Goal: Communication & Community: Answer question/provide support

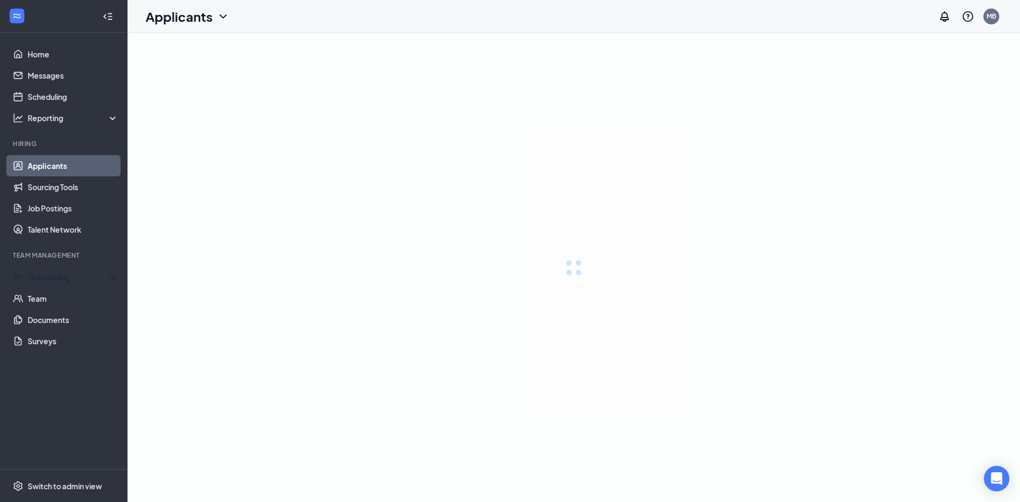
click at [108, 280] on div "Onboarding" at bounding box center [73, 277] width 91 height 11
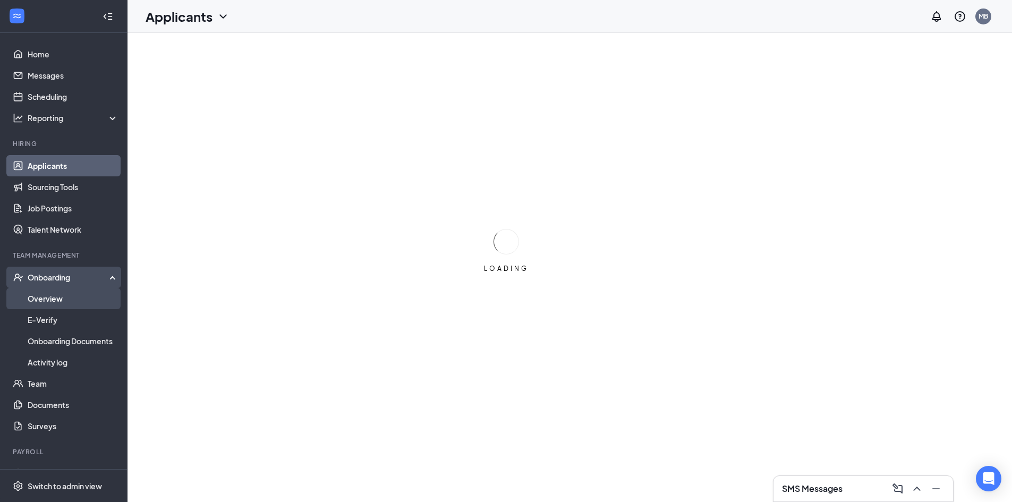
click at [58, 302] on link "Overview" at bounding box center [73, 298] width 91 height 21
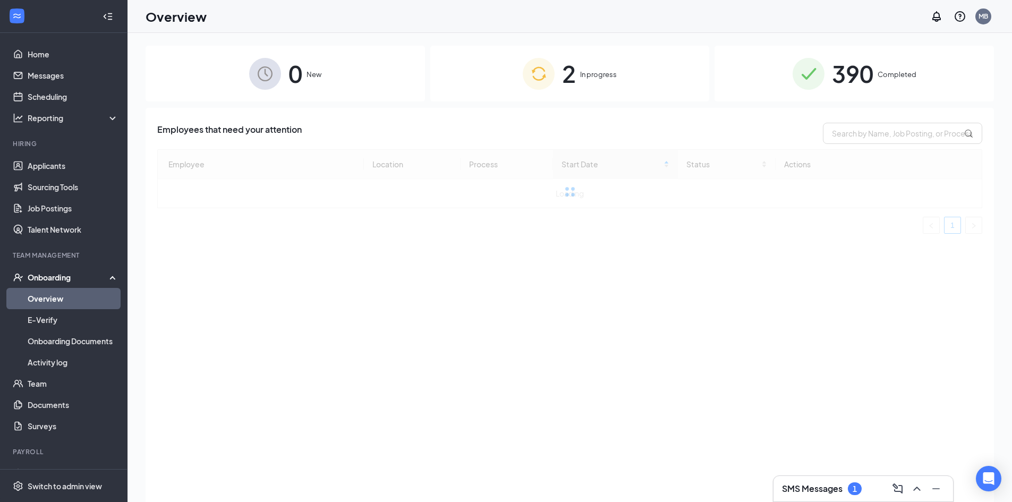
click at [872, 76] on span "390" at bounding box center [852, 73] width 41 height 37
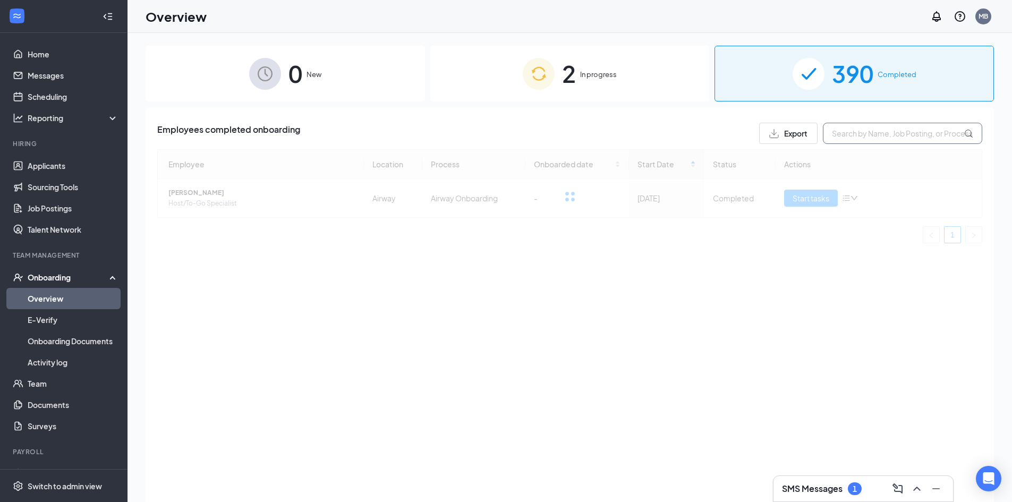
click at [861, 137] on input "text" at bounding box center [902, 133] width 159 height 21
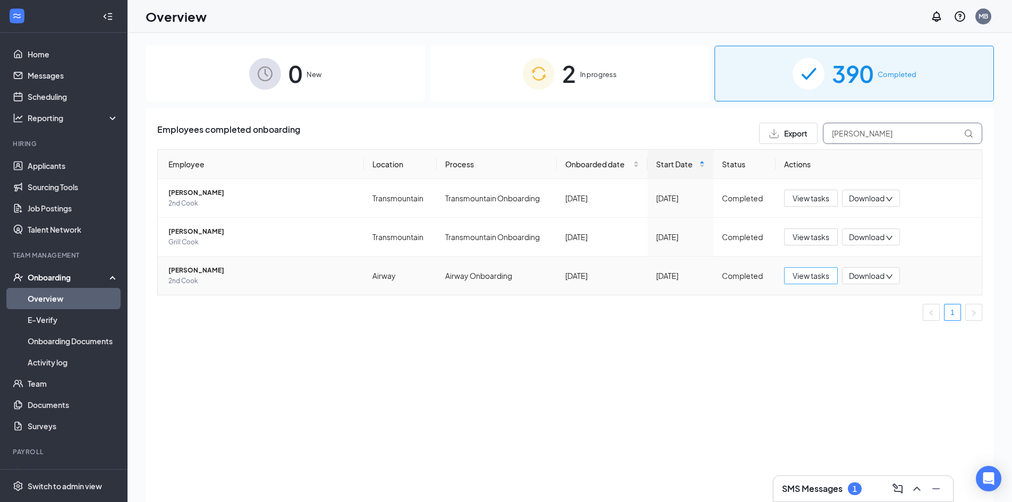
type input "[PERSON_NAME]"
click at [807, 279] on span "View tasks" at bounding box center [810, 276] width 37 height 12
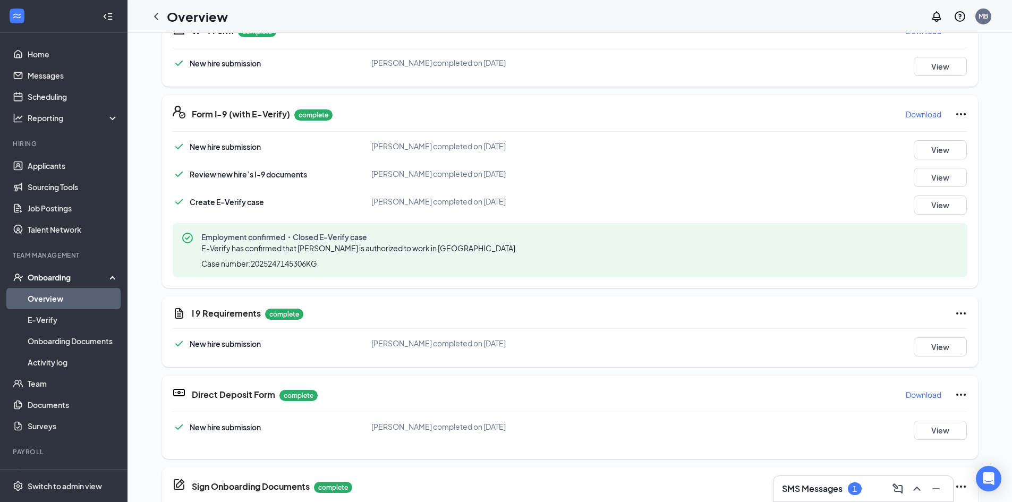
scroll to position [319, 0]
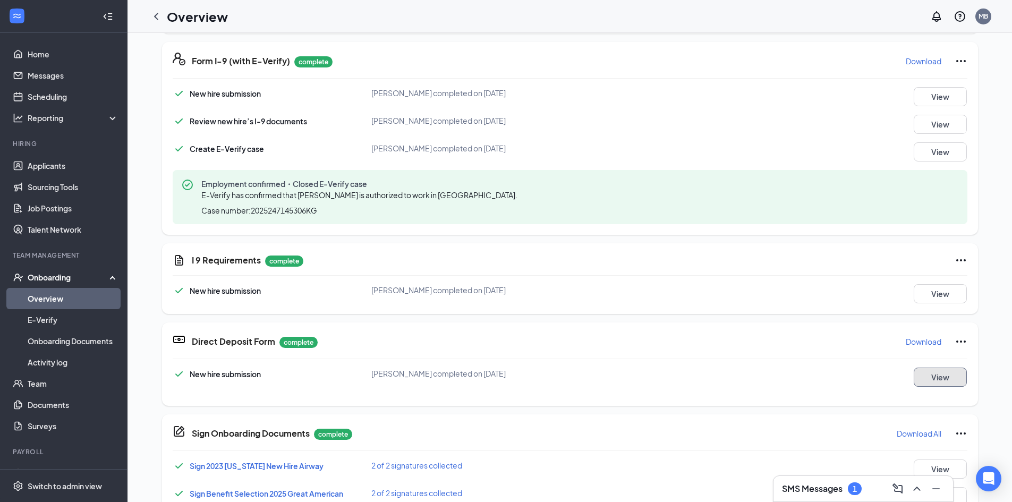
click at [936, 378] on button "View" at bounding box center [940, 377] width 53 height 19
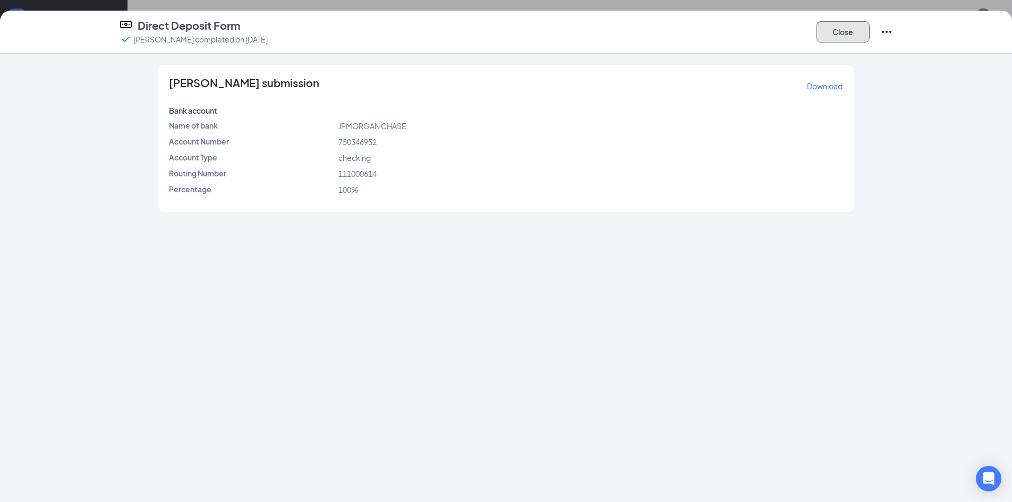
click at [842, 32] on button "Close" at bounding box center [842, 31] width 53 height 21
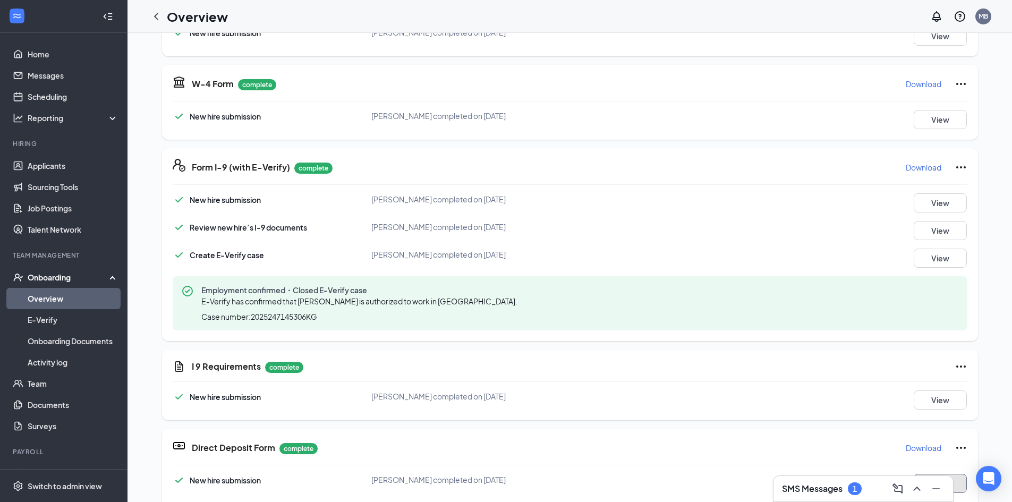
scroll to position [266, 0]
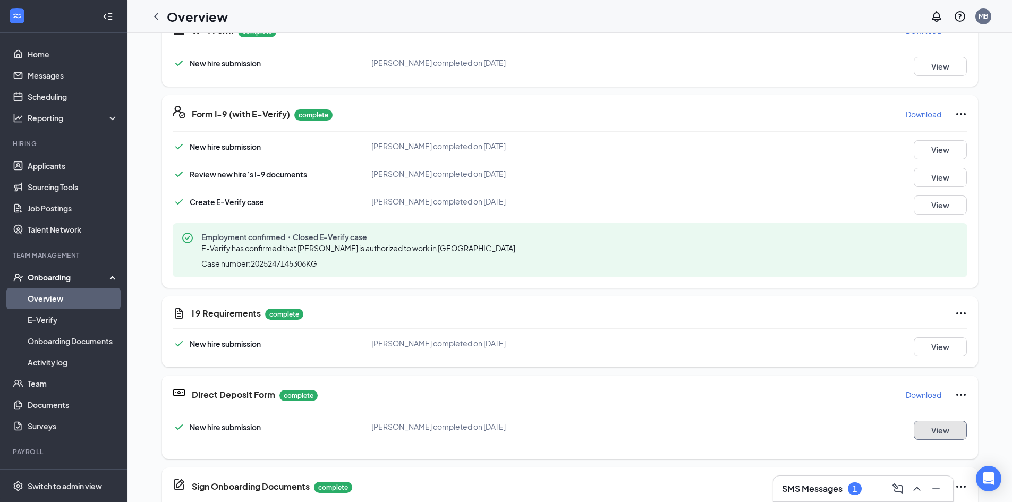
click at [931, 436] on button "View" at bounding box center [940, 430] width 53 height 19
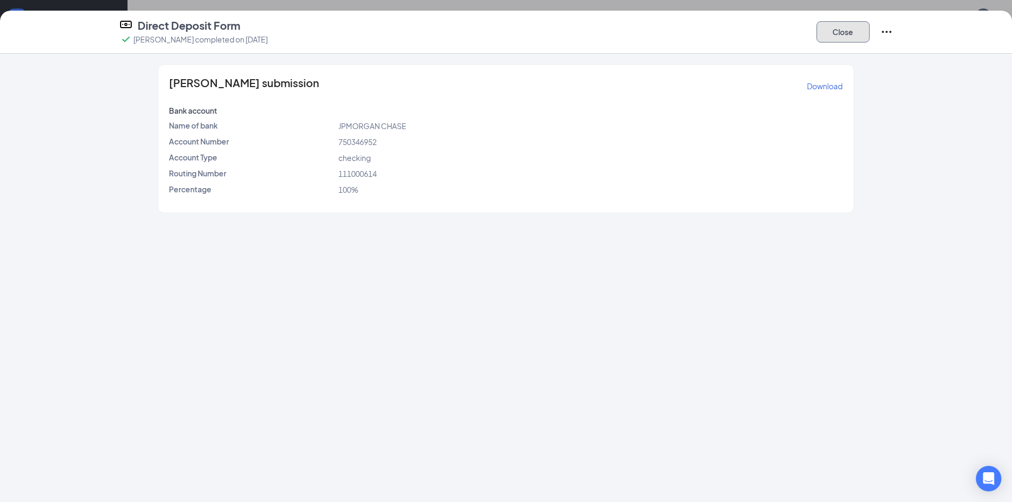
click at [840, 40] on button "Close" at bounding box center [842, 31] width 53 height 21
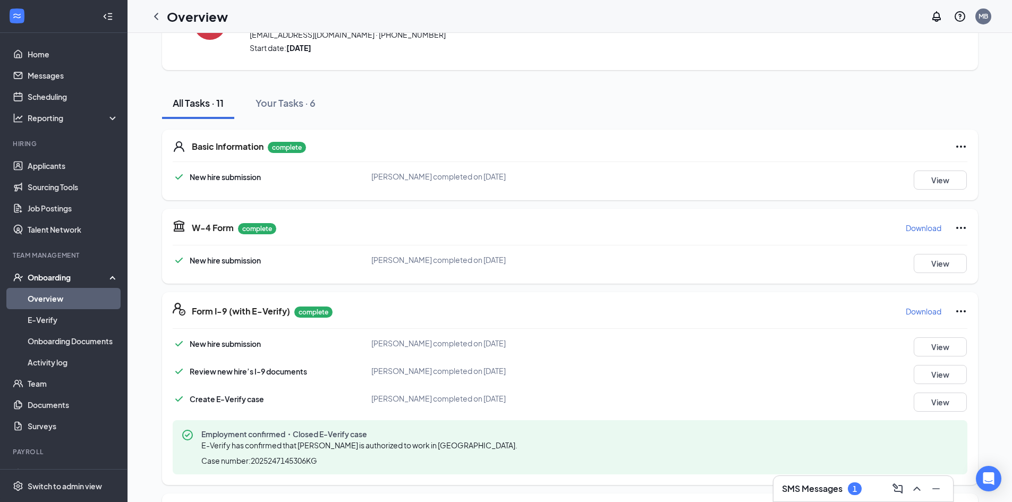
scroll to position [0, 0]
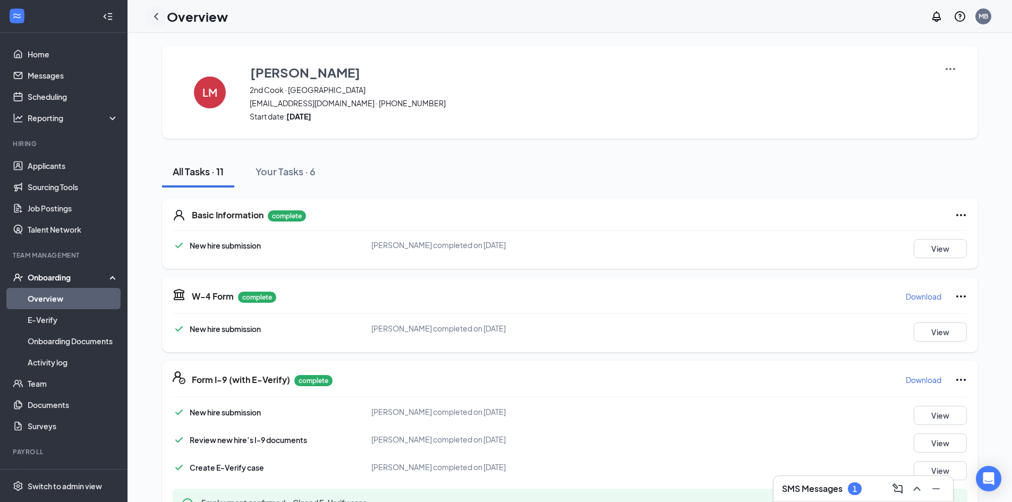
click at [151, 16] on icon "ChevronLeft" at bounding box center [156, 16] width 13 height 13
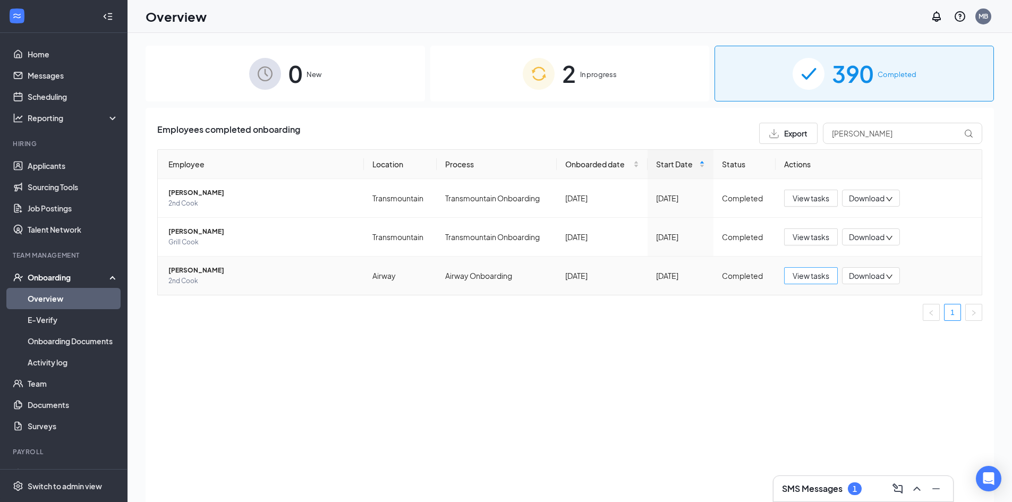
click at [797, 272] on span "View tasks" at bounding box center [810, 276] width 37 height 12
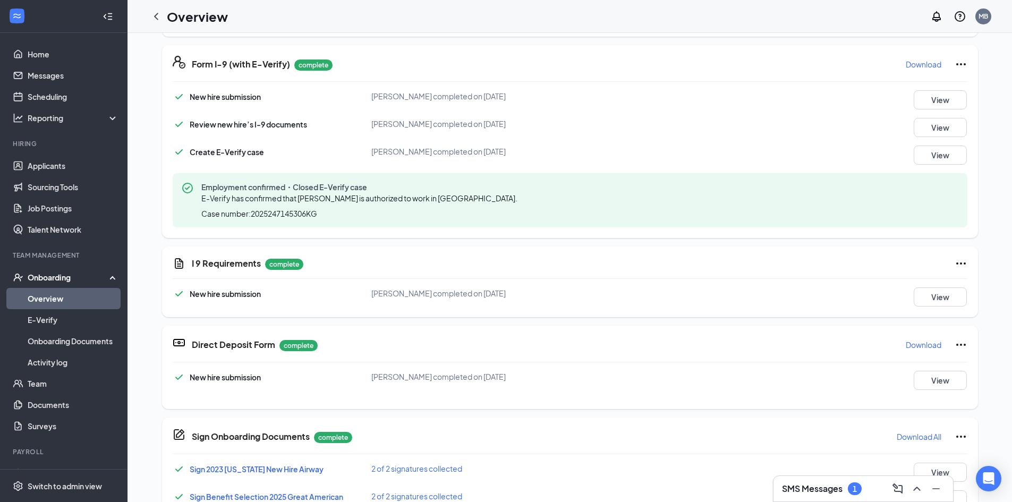
scroll to position [319, 0]
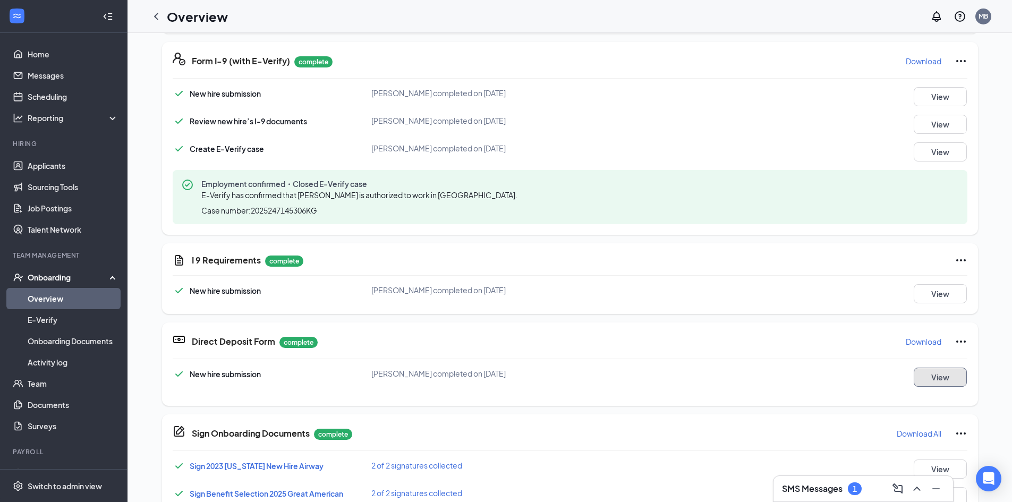
click at [936, 378] on button "View" at bounding box center [940, 377] width 53 height 19
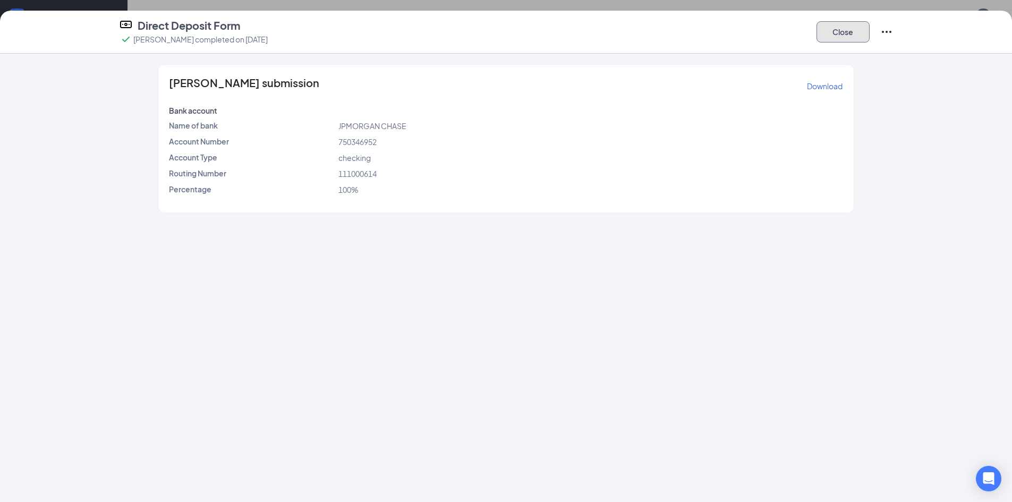
click at [832, 38] on button "Close" at bounding box center [842, 31] width 53 height 21
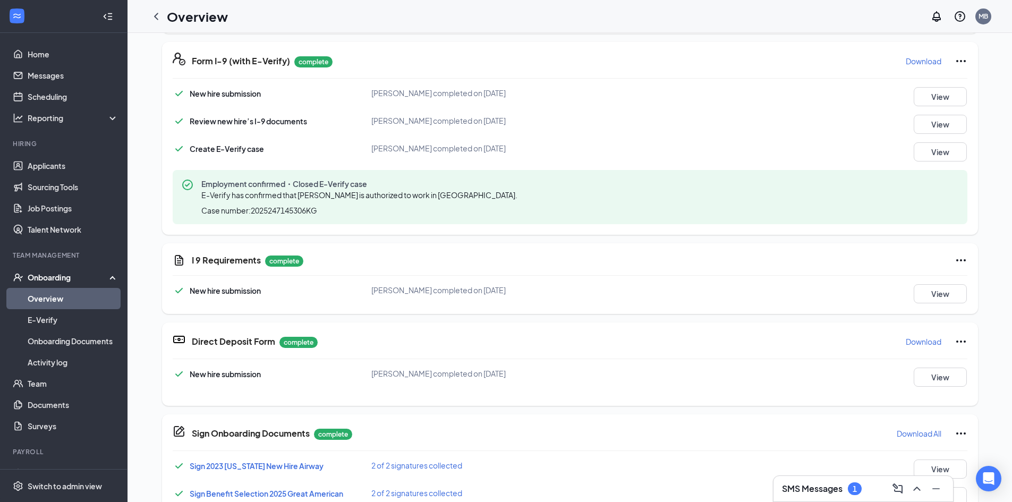
click at [854, 500] on div "SMS Messages 1" at bounding box center [863, 488] width 180 height 25
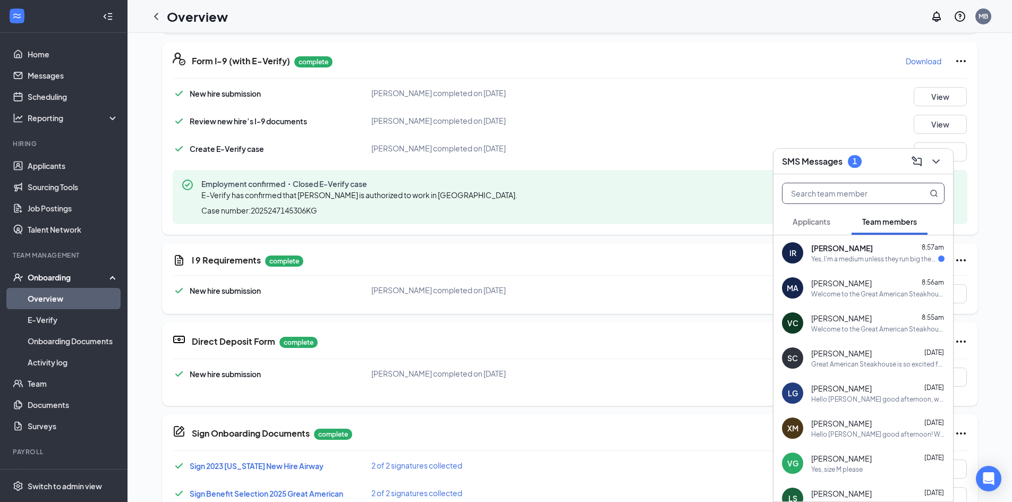
click at [881, 195] on input "text" at bounding box center [845, 193] width 126 height 20
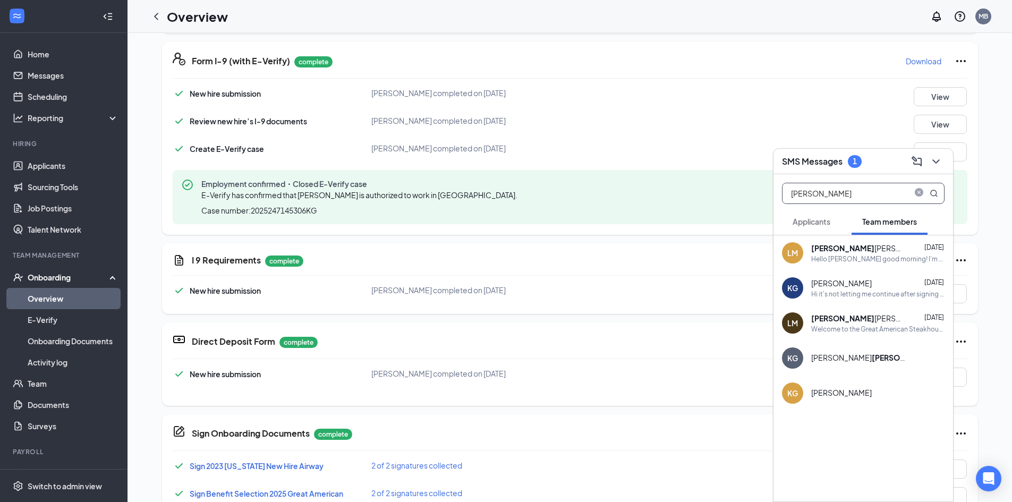
type input "[PERSON_NAME]"
click at [860, 252] on div "[PERSON_NAME]" at bounding box center [859, 248] width 96 height 11
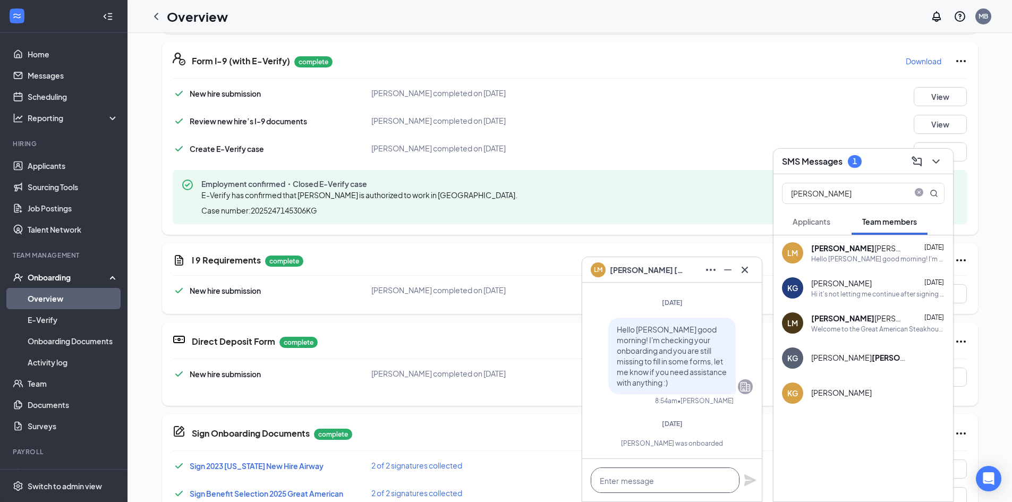
click at [674, 484] on textarea at bounding box center [665, 479] width 149 height 25
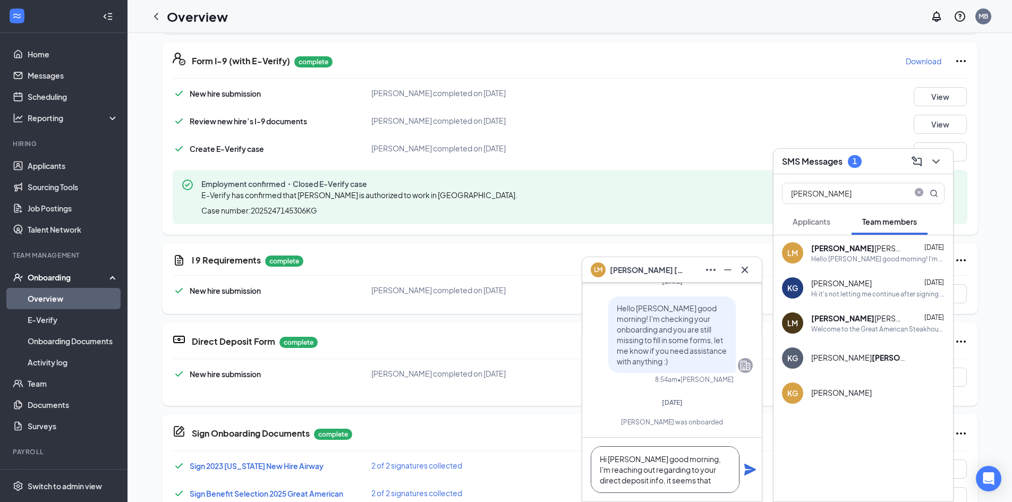
click at [668, 481] on textarea "Hi [PERSON_NAME] good morning, I'm reaching out regarding to your direct deposi…" at bounding box center [665, 469] width 149 height 47
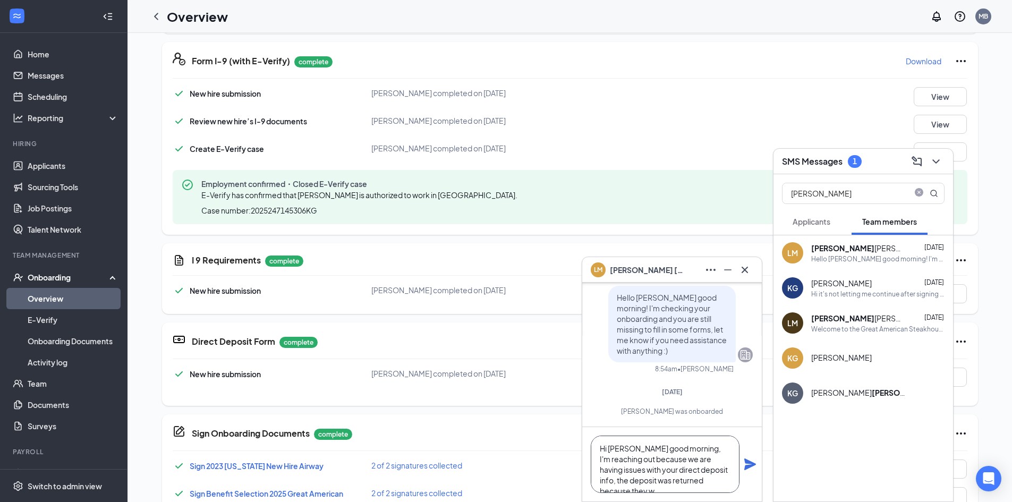
scroll to position [11, 0]
type textarea "Hi [PERSON_NAME] good morning, I'm reaching out because we are having issues wi…"
click at [748, 466] on icon "Plane" at bounding box center [750, 464] width 12 height 12
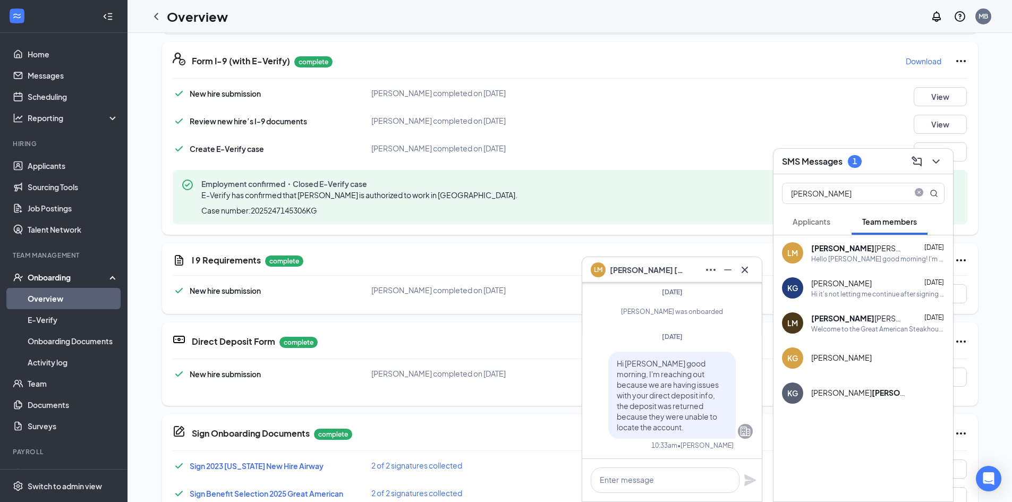
scroll to position [0, 0]
click at [653, 483] on textarea at bounding box center [665, 479] width 149 height 25
type textarea "Could you please"
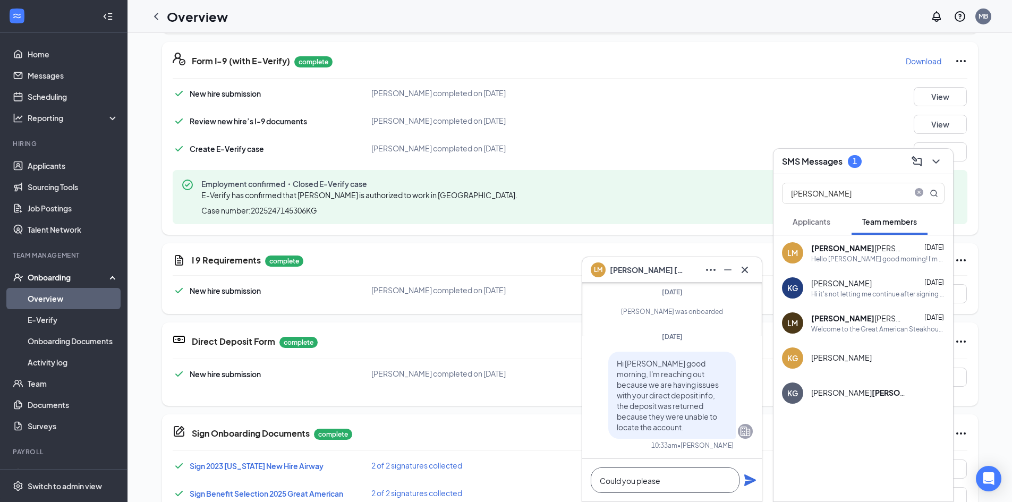
drag, startPoint x: 670, startPoint y: 479, endPoint x: 556, endPoint y: 468, distance: 114.2
click at [556, 468] on div "[PERSON_NAME] [PERSON_NAME] Team member 2nd Cook • Airway [DATE] [PERSON_NAME] …" at bounding box center [569, 149] width 884 height 871
click at [748, 268] on icon "Cross" at bounding box center [744, 269] width 13 height 13
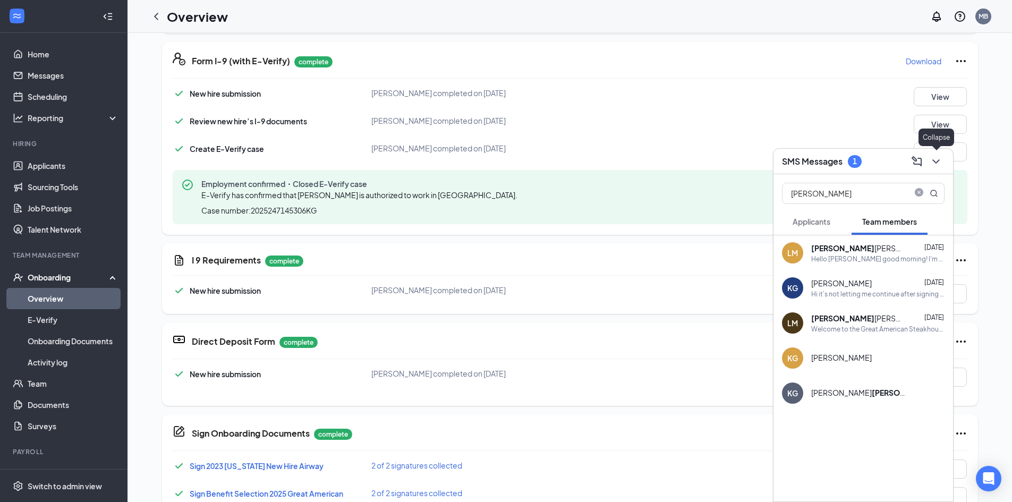
click at [934, 160] on icon "ChevronDown" at bounding box center [935, 161] width 7 height 4
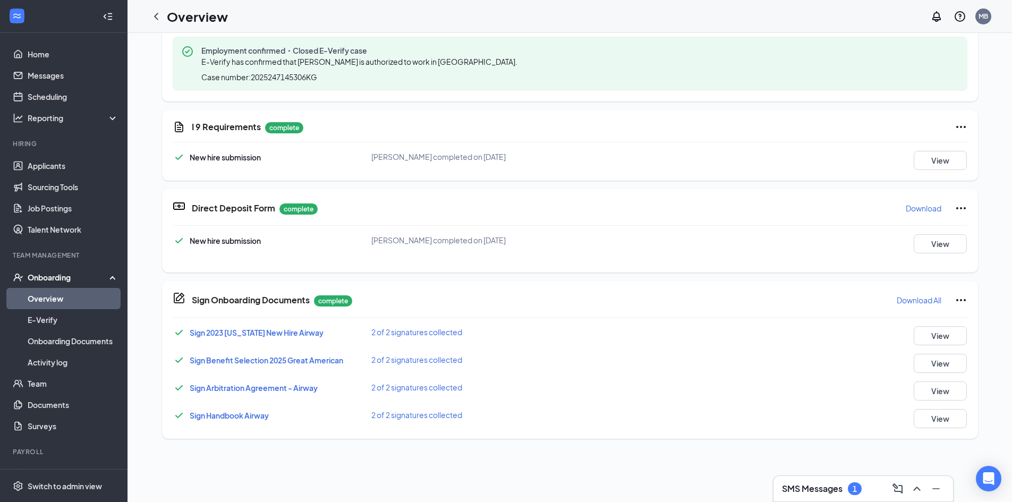
scroll to position [465, 0]
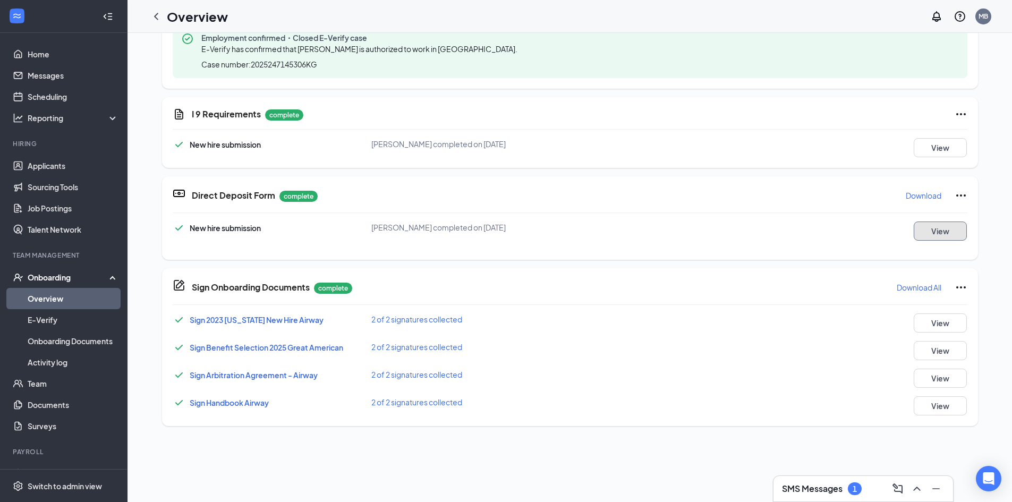
click at [924, 223] on button "View" at bounding box center [940, 230] width 53 height 19
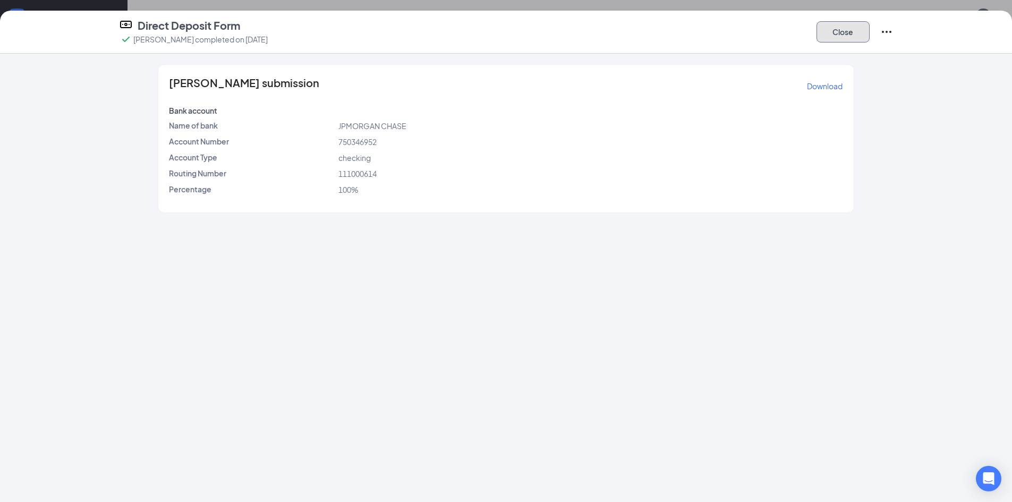
click at [848, 38] on button "Close" at bounding box center [842, 31] width 53 height 21
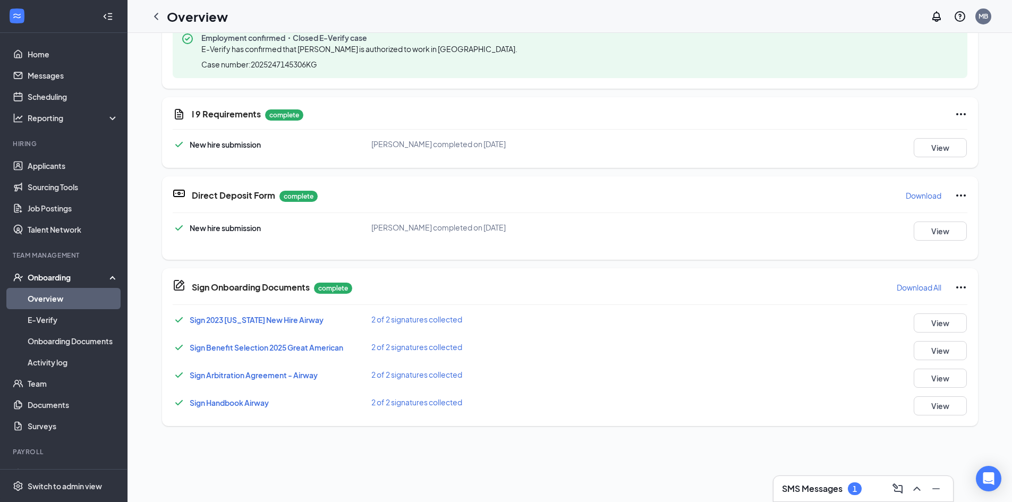
click at [820, 485] on h3 "SMS Messages" at bounding box center [812, 489] width 61 height 12
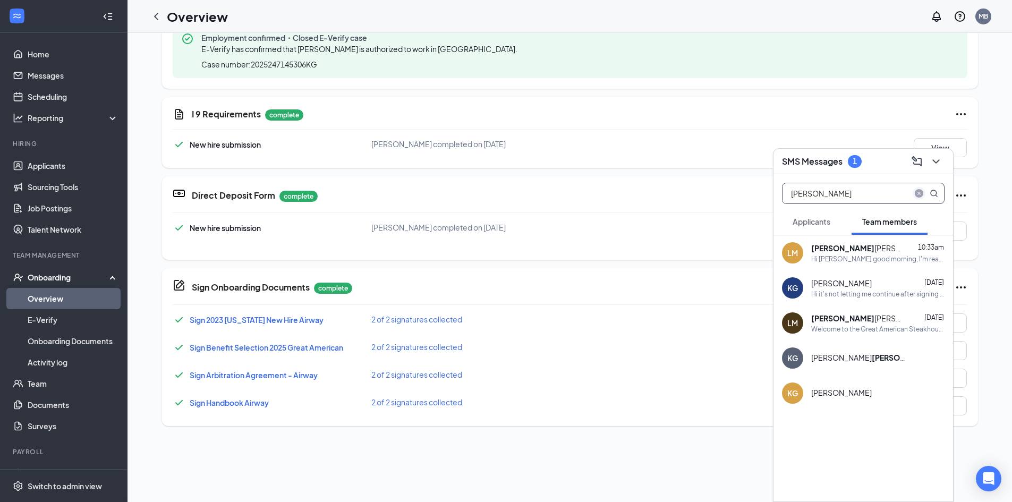
click at [920, 194] on icon "close-circle" at bounding box center [919, 193] width 8 height 8
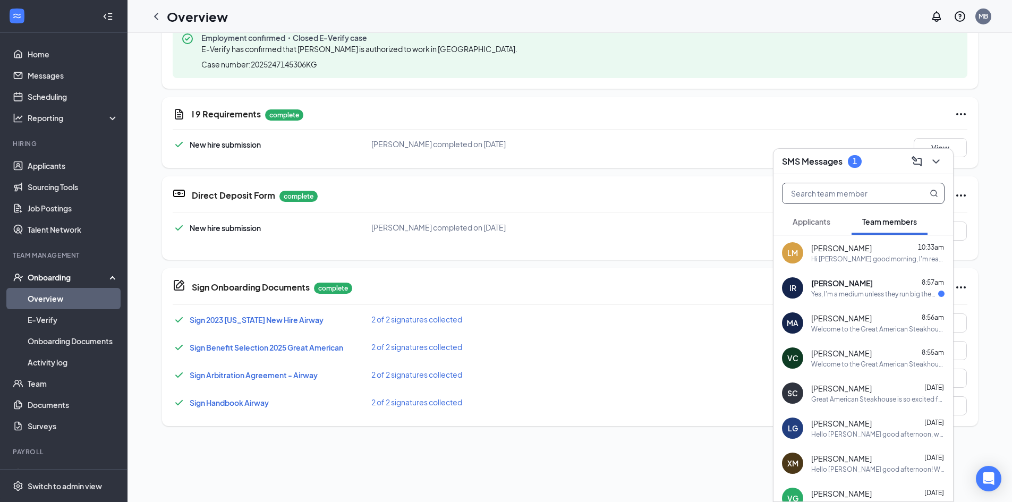
click at [876, 264] on div "[PERSON_NAME] 10:33am Hi [PERSON_NAME] good morning, I'm reaching out because w…" at bounding box center [863, 252] width 180 height 35
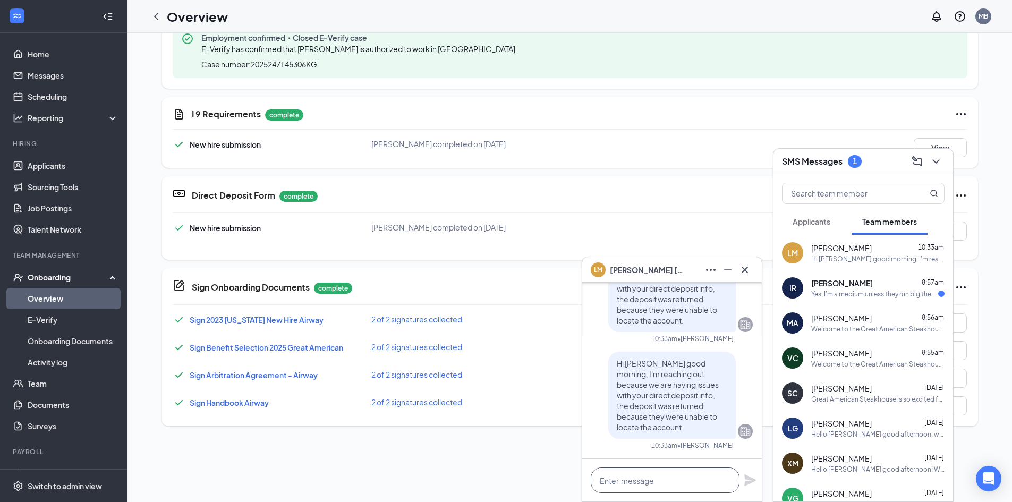
click at [686, 488] on textarea at bounding box center [665, 479] width 149 height 25
type textarea "C"
click at [748, 265] on icon "Cross" at bounding box center [744, 269] width 13 height 13
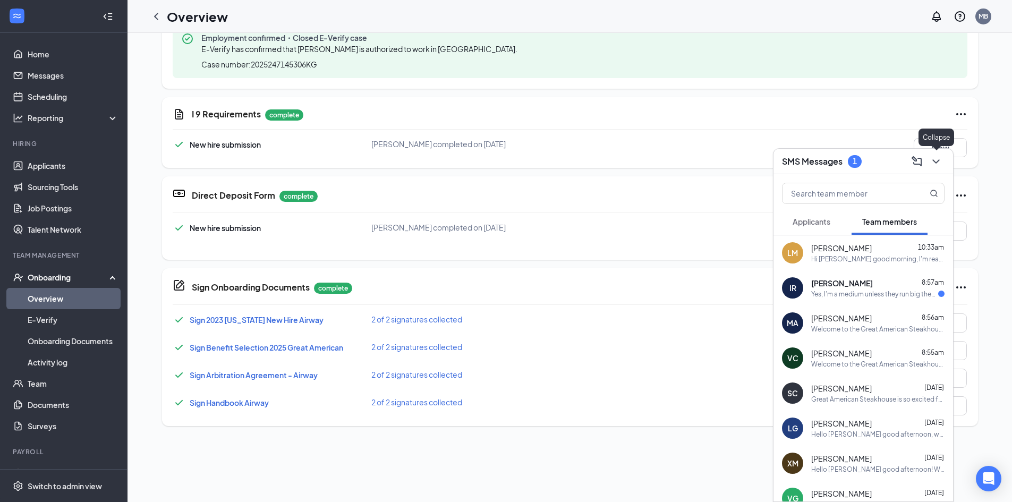
click at [936, 164] on icon "ChevronDown" at bounding box center [935, 161] width 13 height 13
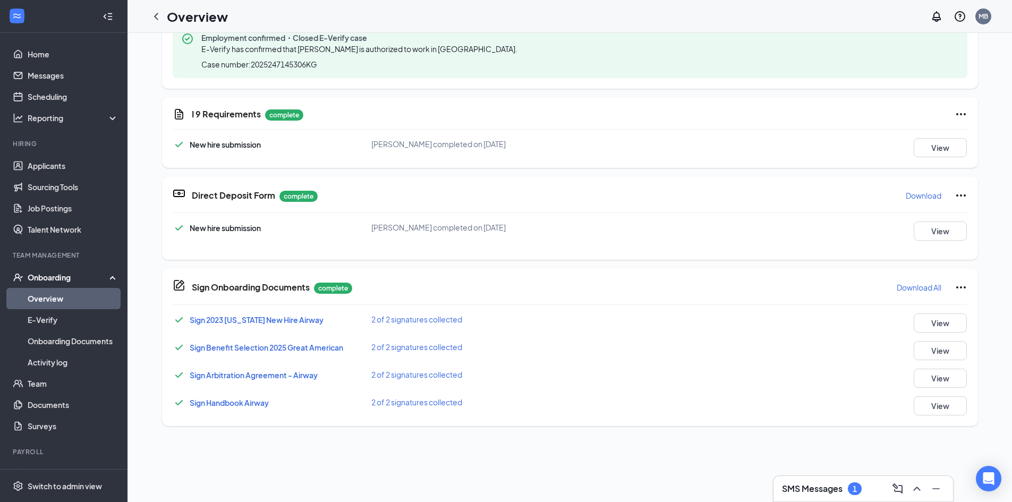
click at [839, 496] on div "SMS Messages 1" at bounding box center [863, 488] width 163 height 17
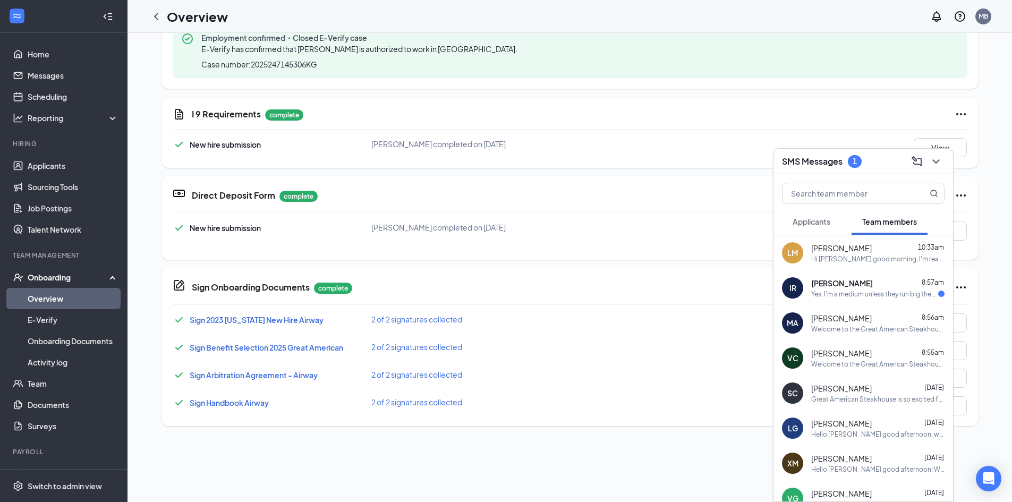
click at [886, 287] on div "[PERSON_NAME] 8:57am" at bounding box center [877, 283] width 133 height 11
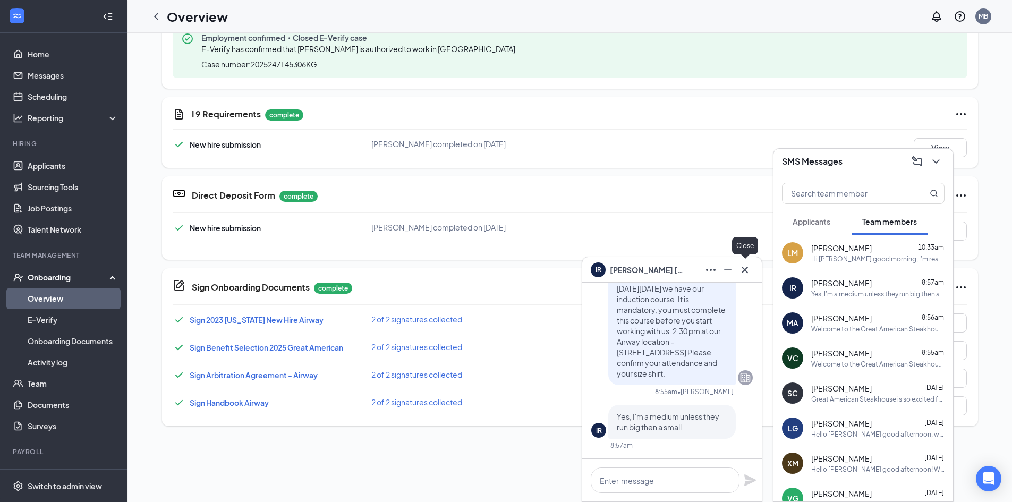
click at [750, 268] on icon "Cross" at bounding box center [744, 269] width 13 height 13
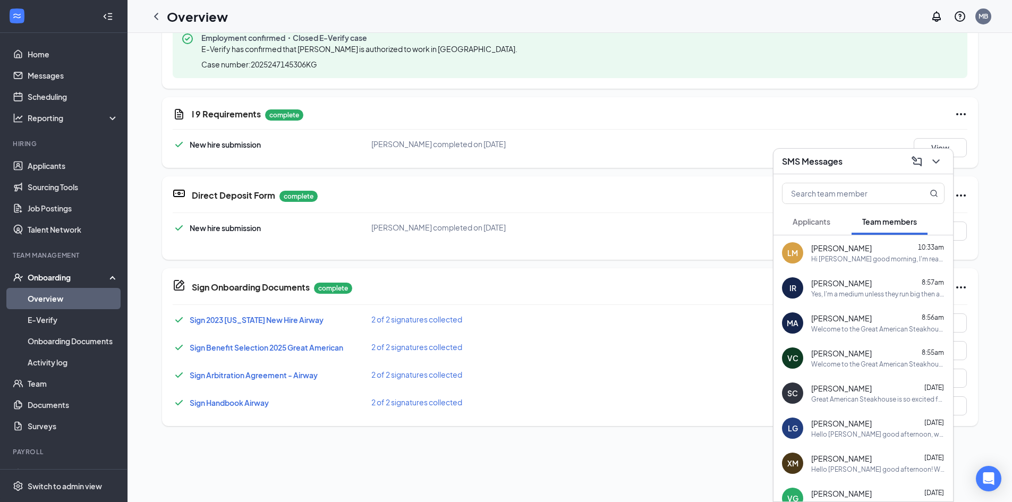
click at [838, 257] on div "Hi [PERSON_NAME] good morning, I'm reaching out because we are having issues wi…" at bounding box center [877, 258] width 133 height 9
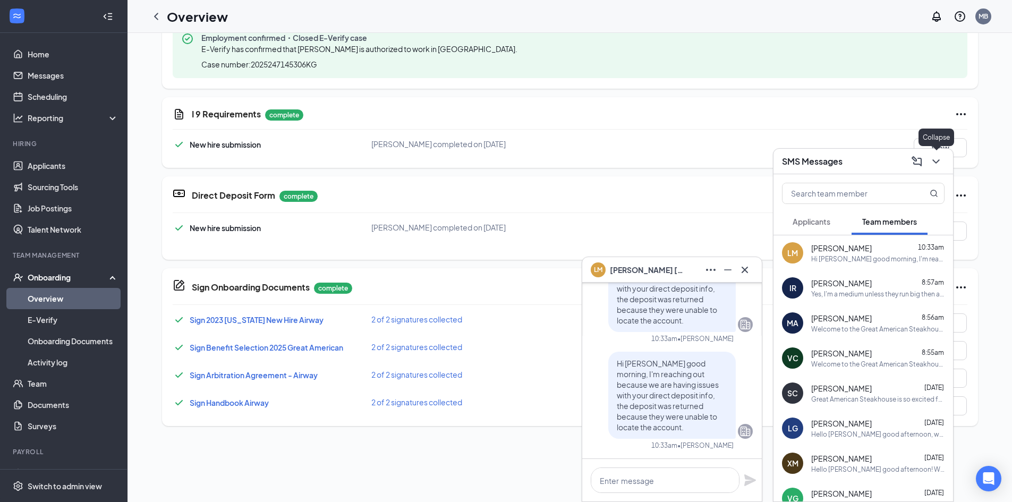
click at [936, 161] on icon "ChevronDown" at bounding box center [935, 161] width 13 height 13
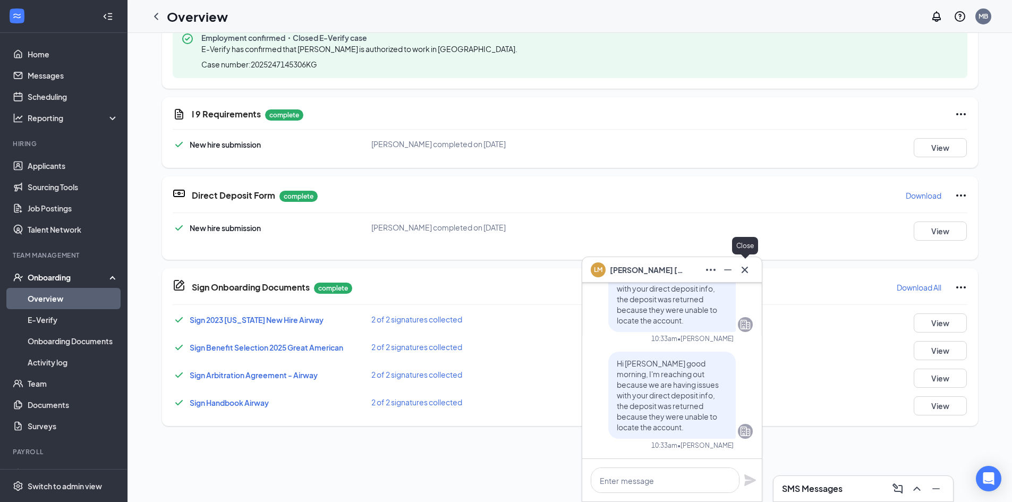
click at [742, 268] on icon "Cross" at bounding box center [744, 269] width 13 height 13
